Goal: Book appointment/travel/reservation

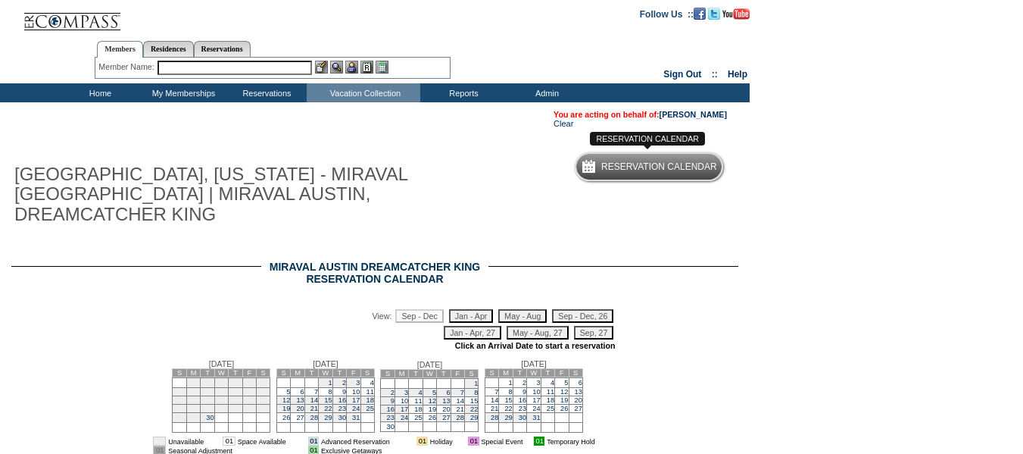
click at [613, 172] on h5 "Reservation Calendar" at bounding box center [659, 167] width 116 height 10
